Goal: Information Seeking & Learning: Learn about a topic

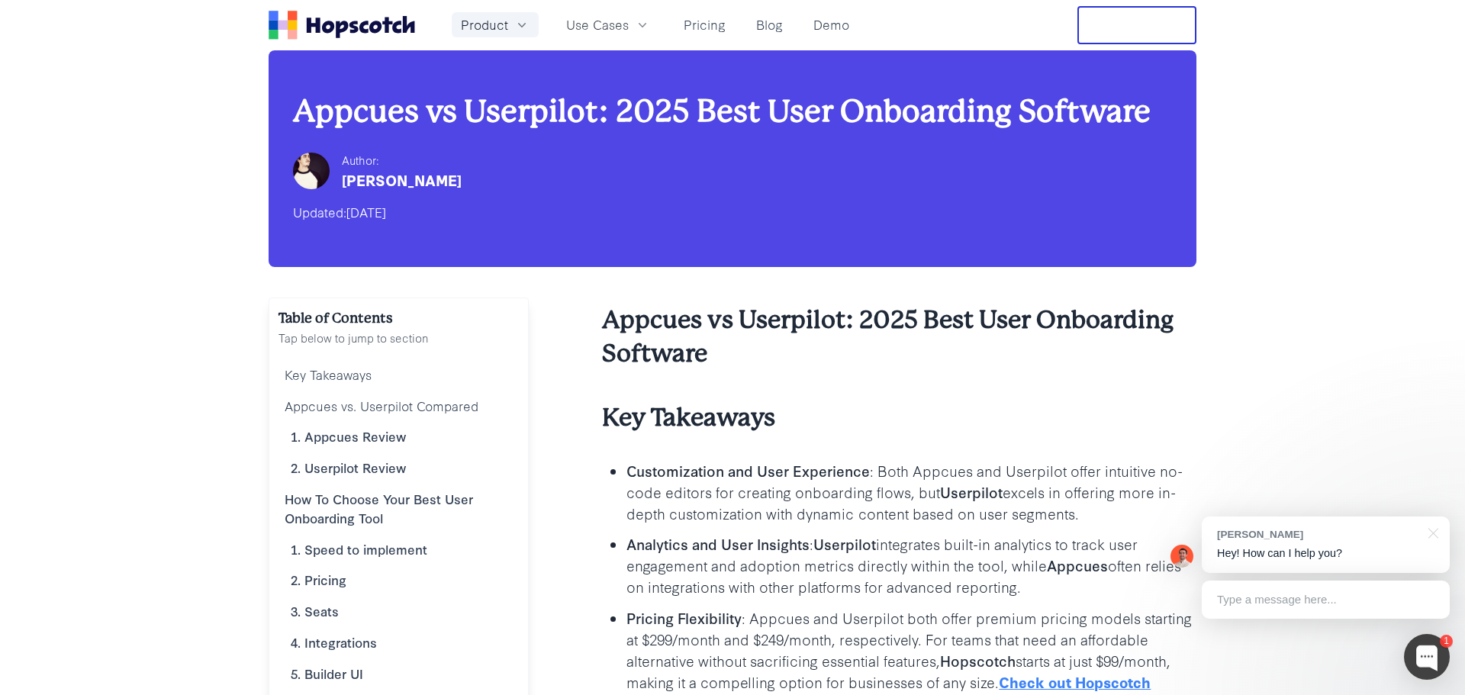
click at [498, 30] on span "Product" at bounding box center [484, 24] width 47 height 19
click at [707, 31] on link "Pricing" at bounding box center [705, 24] width 54 height 25
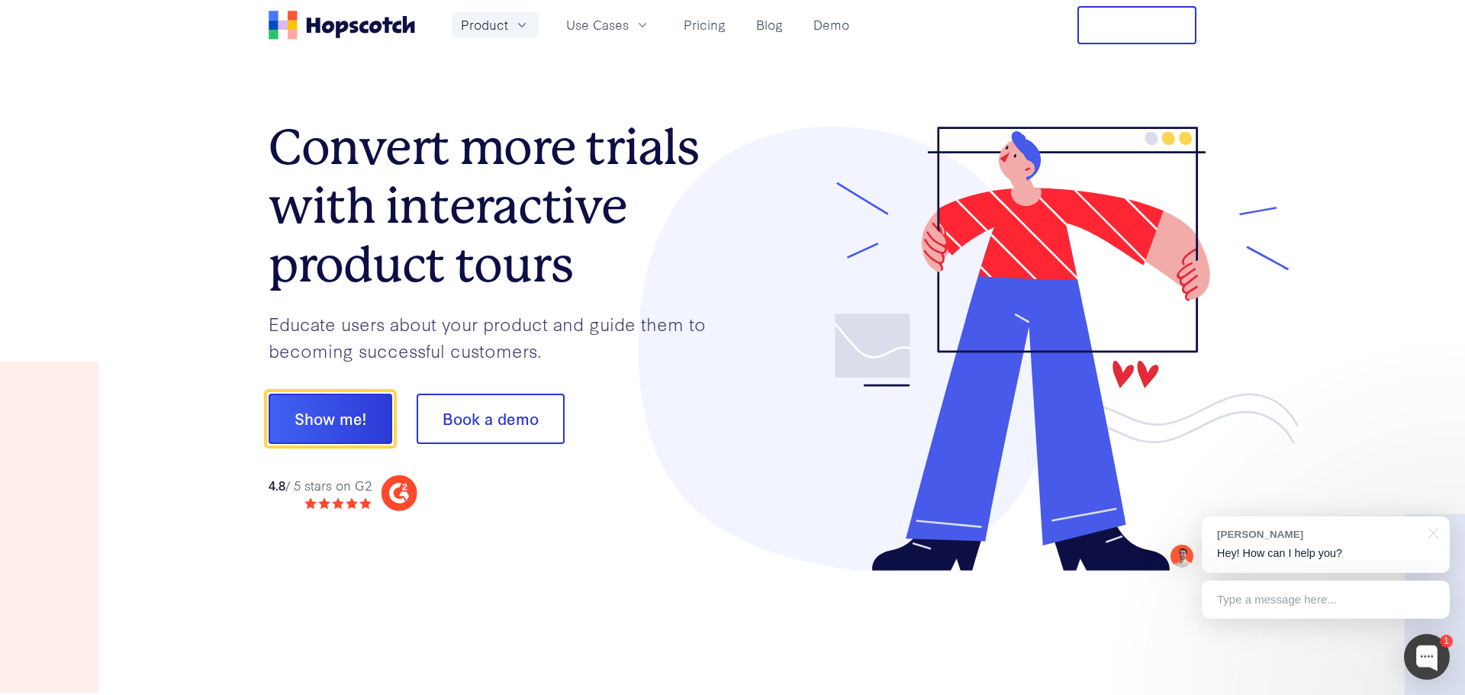
click at [511, 24] on button "Product" at bounding box center [495, 24] width 87 height 25
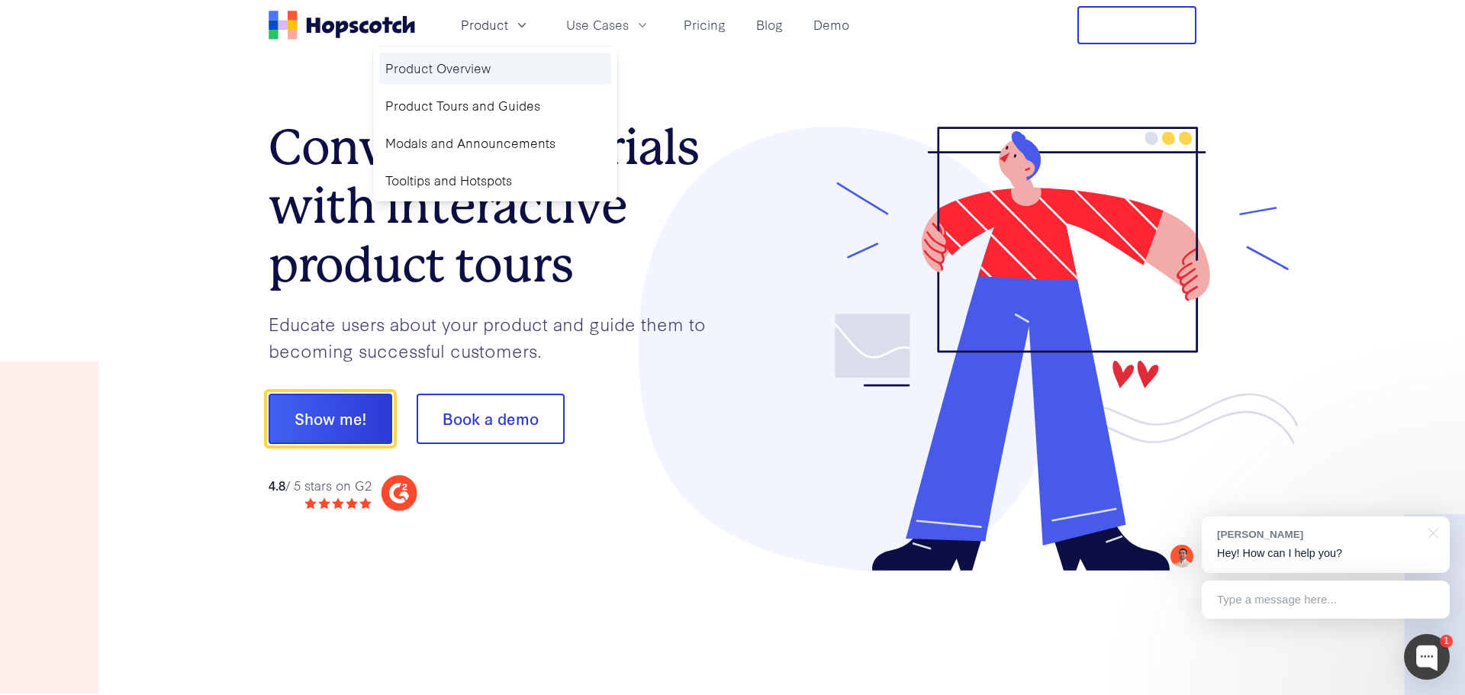
click at [494, 72] on link "Product Overview" at bounding box center [495, 68] width 232 height 31
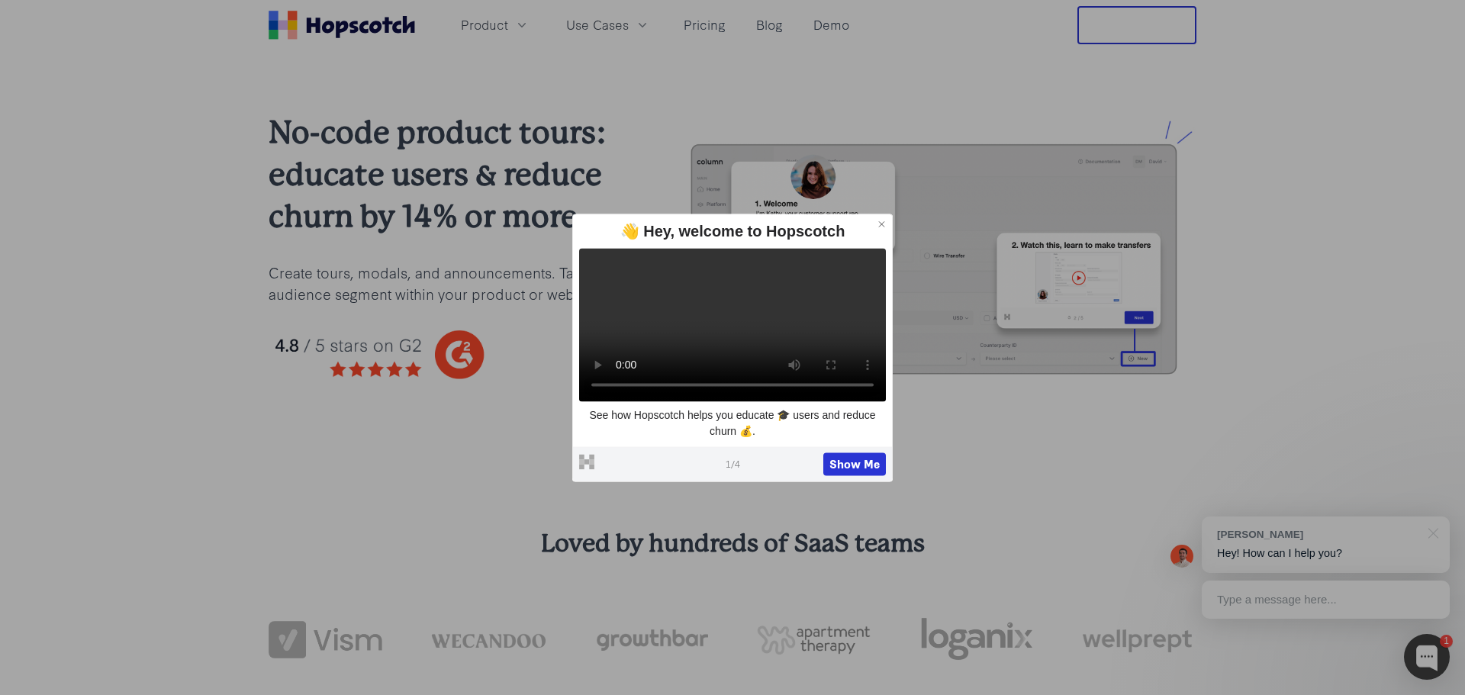
click at [878, 219] on icon at bounding box center [882, 224] width 11 height 11
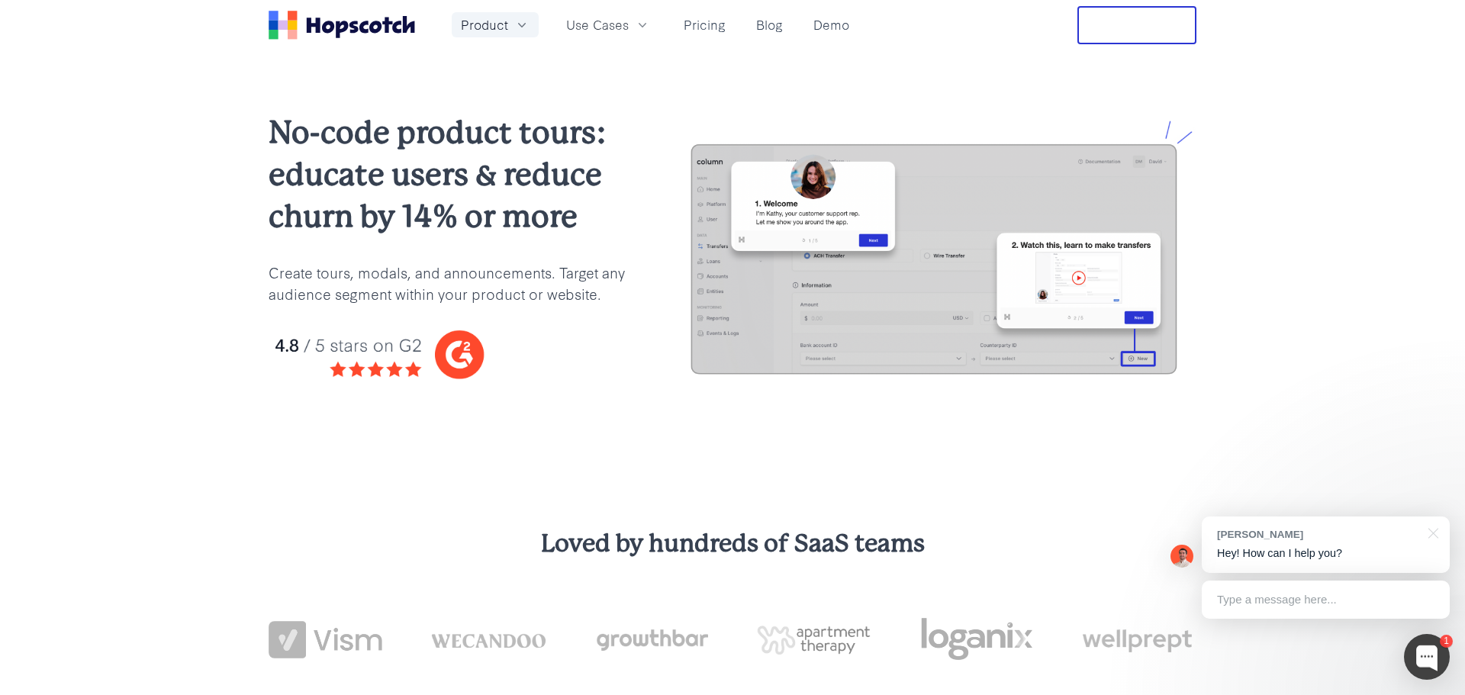
click at [510, 23] on button "Product" at bounding box center [495, 24] width 87 height 25
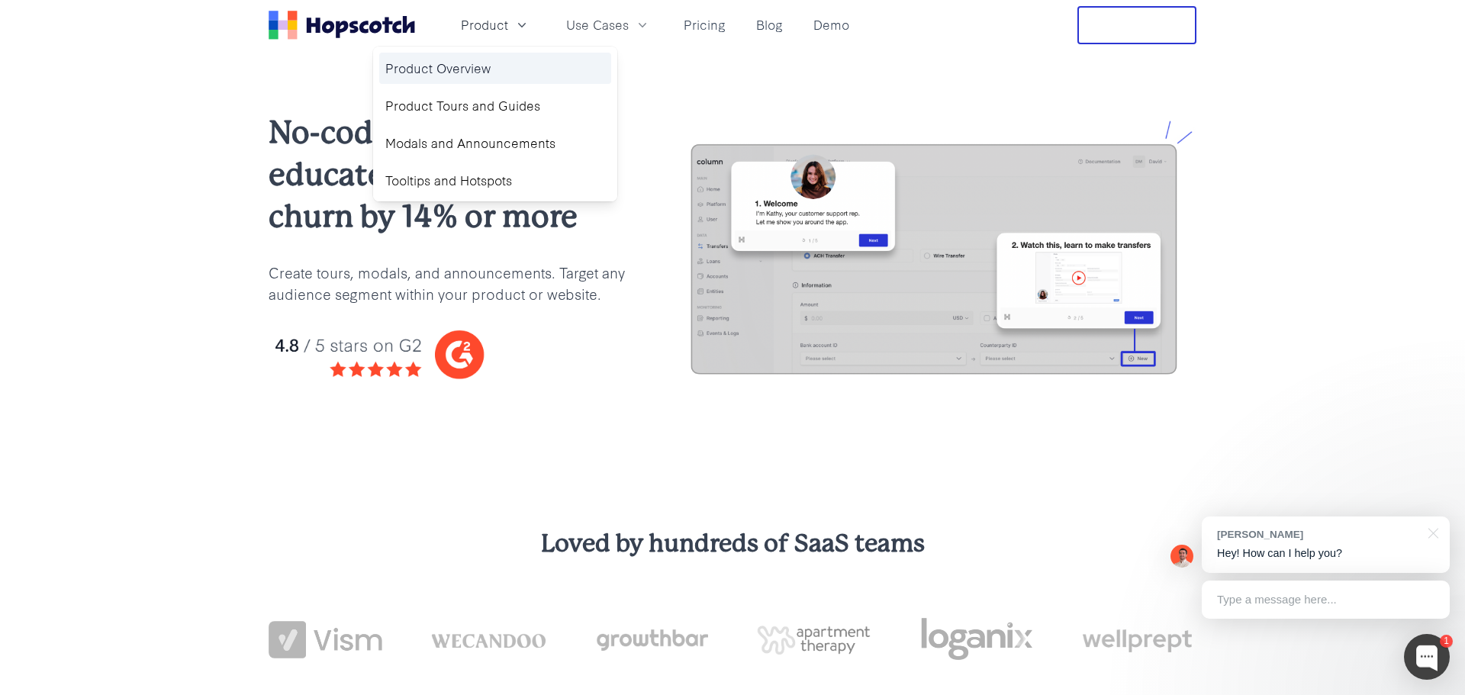
click at [475, 64] on link "Product Overview" at bounding box center [495, 68] width 232 height 31
click at [465, 67] on link "Product Overview" at bounding box center [495, 68] width 232 height 31
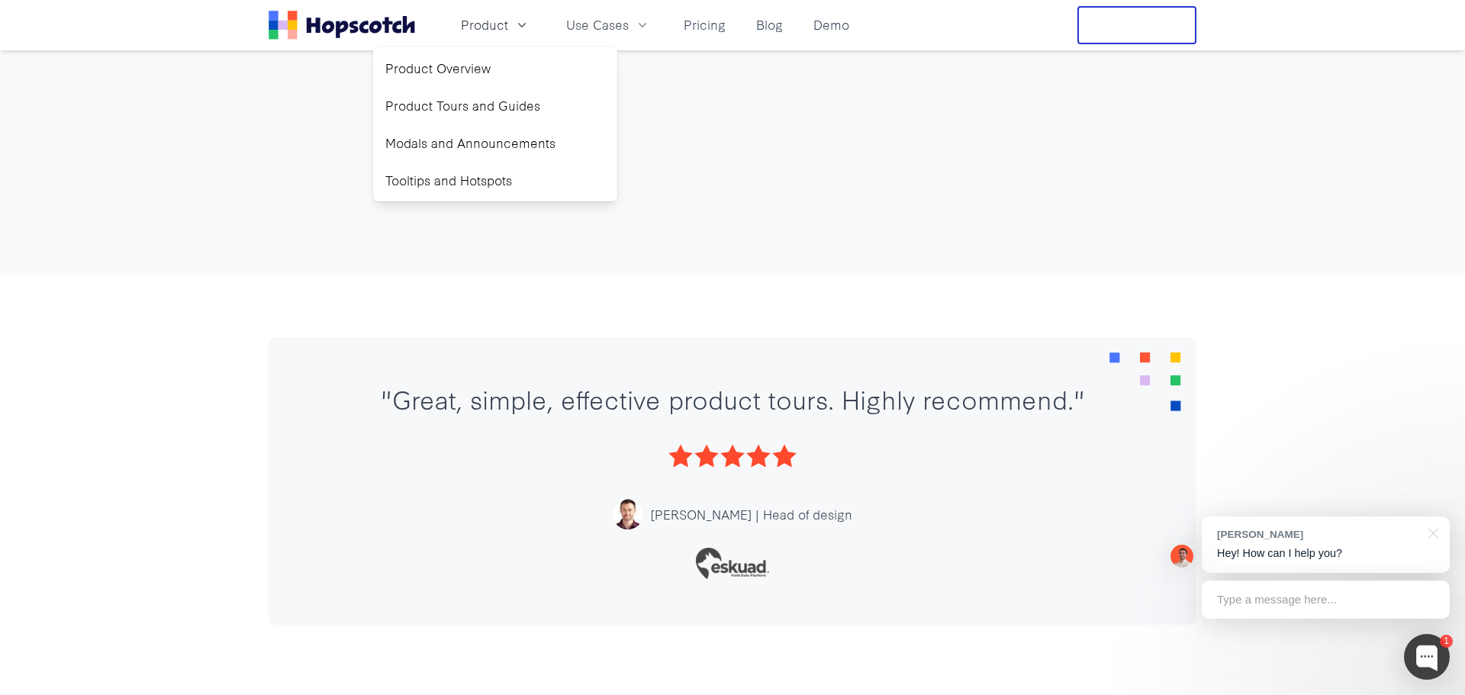
scroll to position [5004, 0]
